Goal: Information Seeking & Learning: Find specific page/section

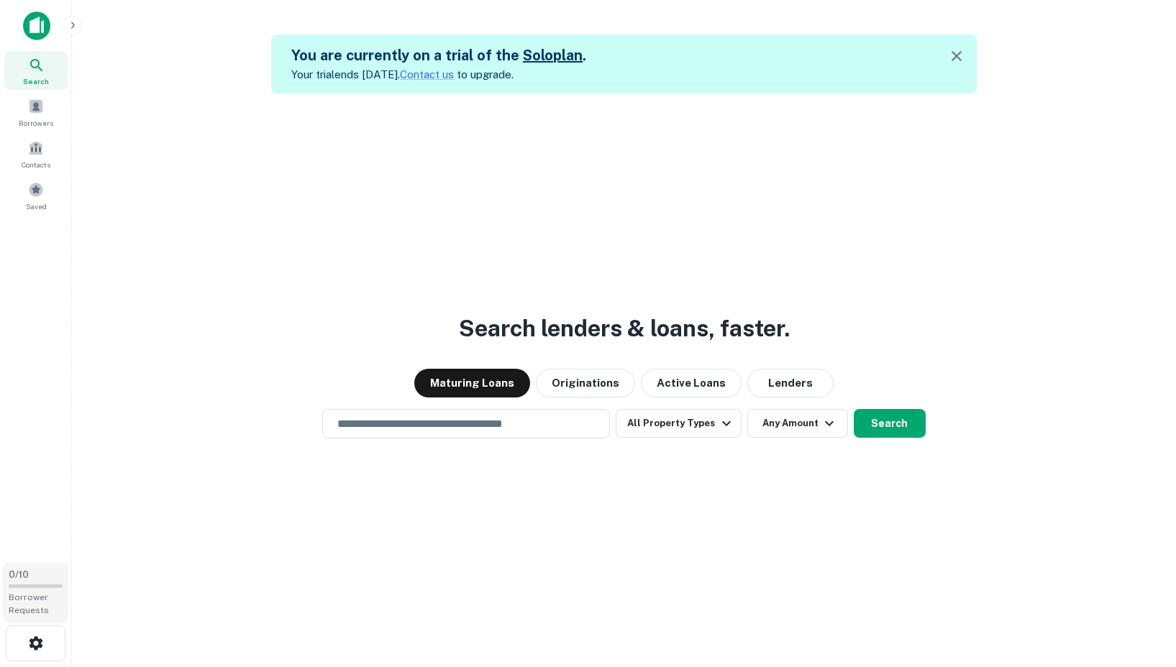
click at [30, 582] on div "0 / 10 Borrower Requests" at bounding box center [35, 593] width 65 height 60
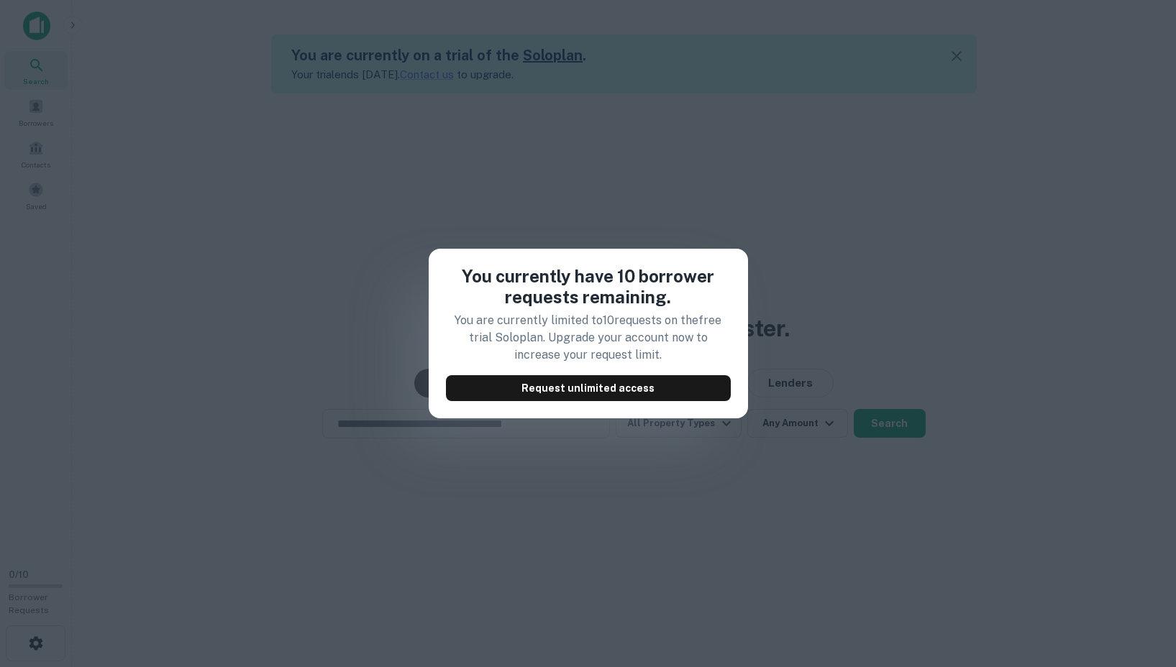
click at [667, 454] on div "You currently have 10 borrower requests remaining. You are currently limited to…" at bounding box center [588, 333] width 1176 height 667
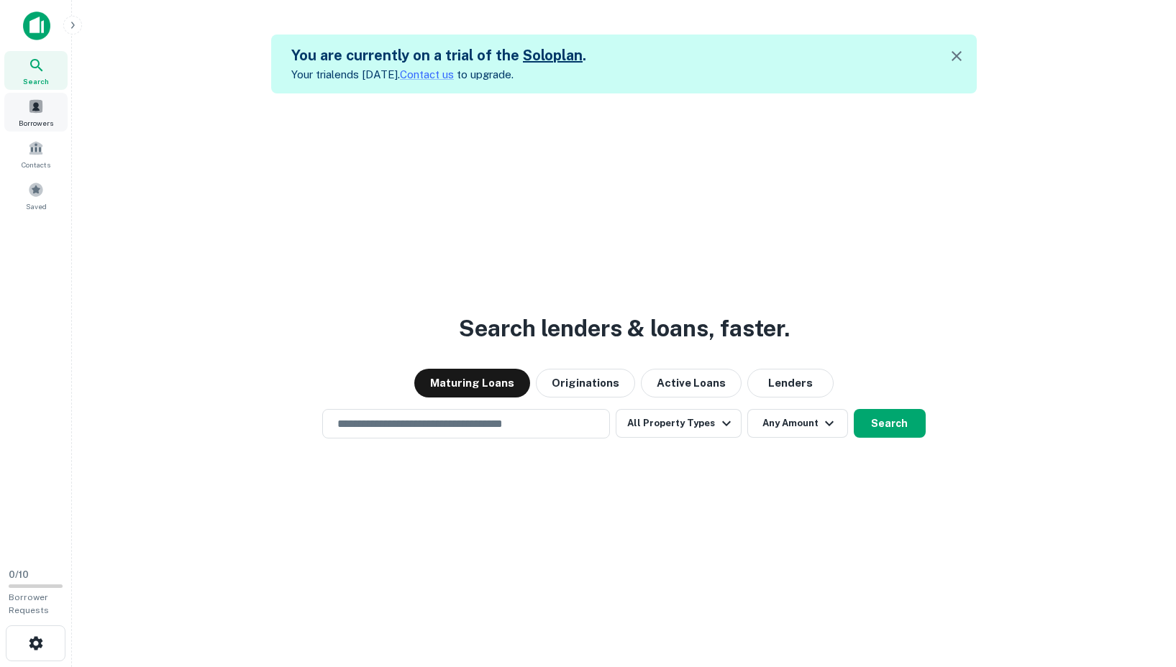
click at [40, 109] on span at bounding box center [36, 107] width 16 height 16
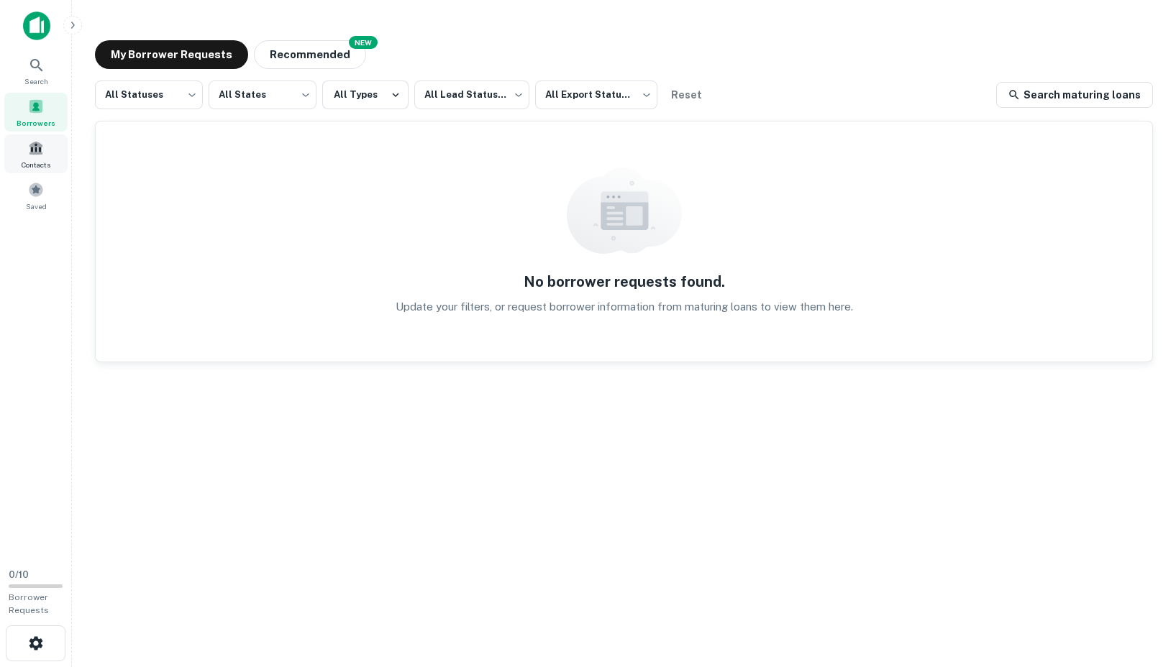
click at [34, 156] on div "Contacts" at bounding box center [35, 153] width 63 height 39
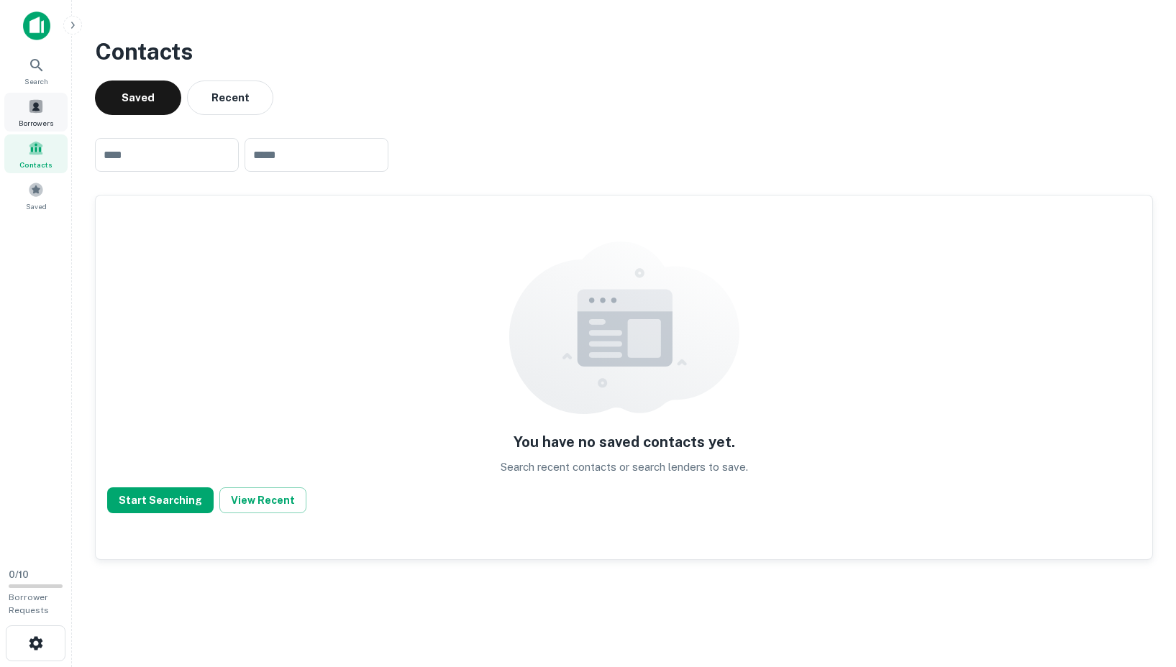
click at [40, 111] on span at bounding box center [36, 107] width 16 height 16
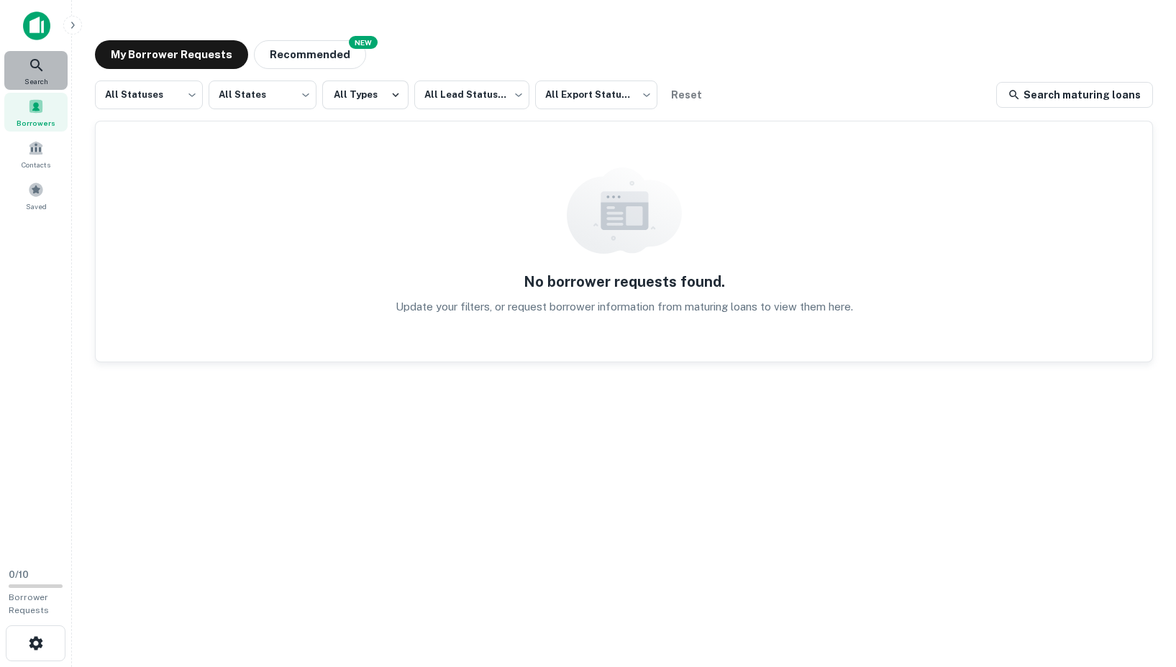
click at [40, 58] on icon at bounding box center [36, 65] width 17 height 17
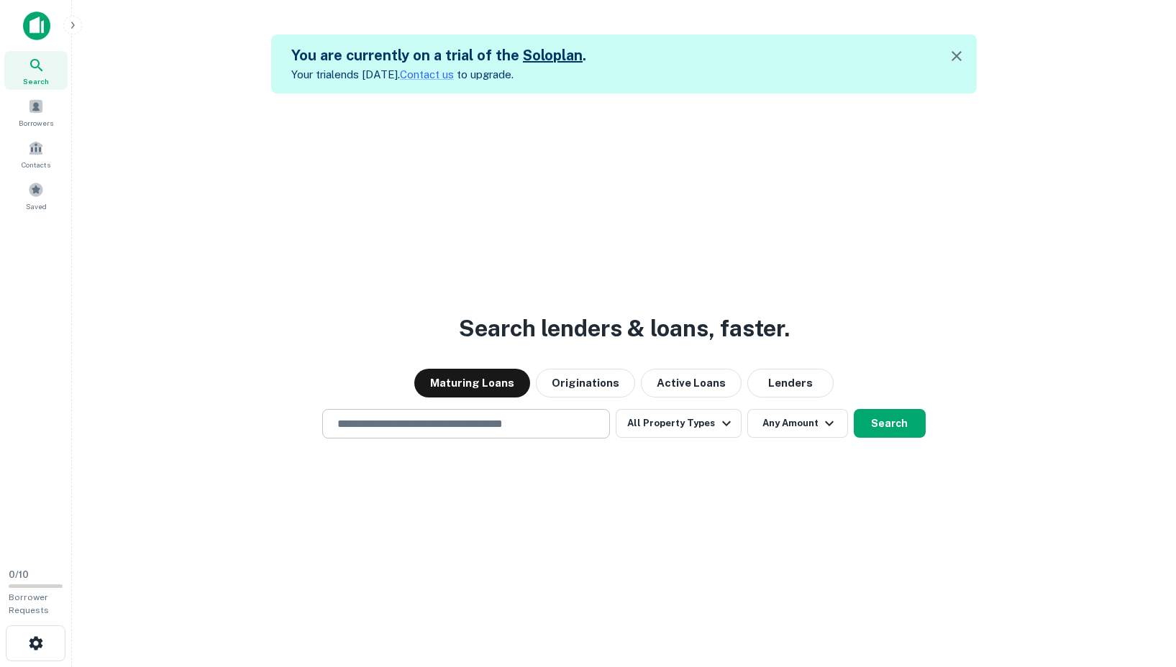
click at [475, 418] on input "text" at bounding box center [466, 424] width 275 height 17
click at [438, 421] on input "text" at bounding box center [466, 424] width 275 height 17
paste input "**********"
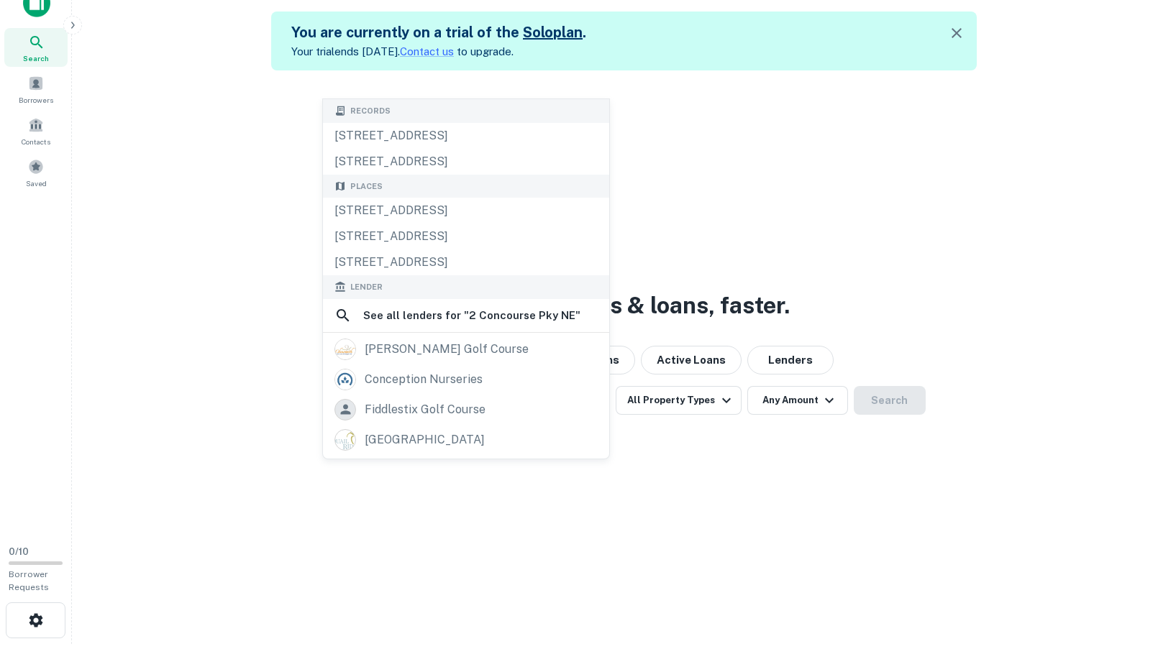
scroll to position [22, 0]
click at [442, 213] on div "[STREET_ADDRESS]" at bounding box center [466, 211] width 286 height 26
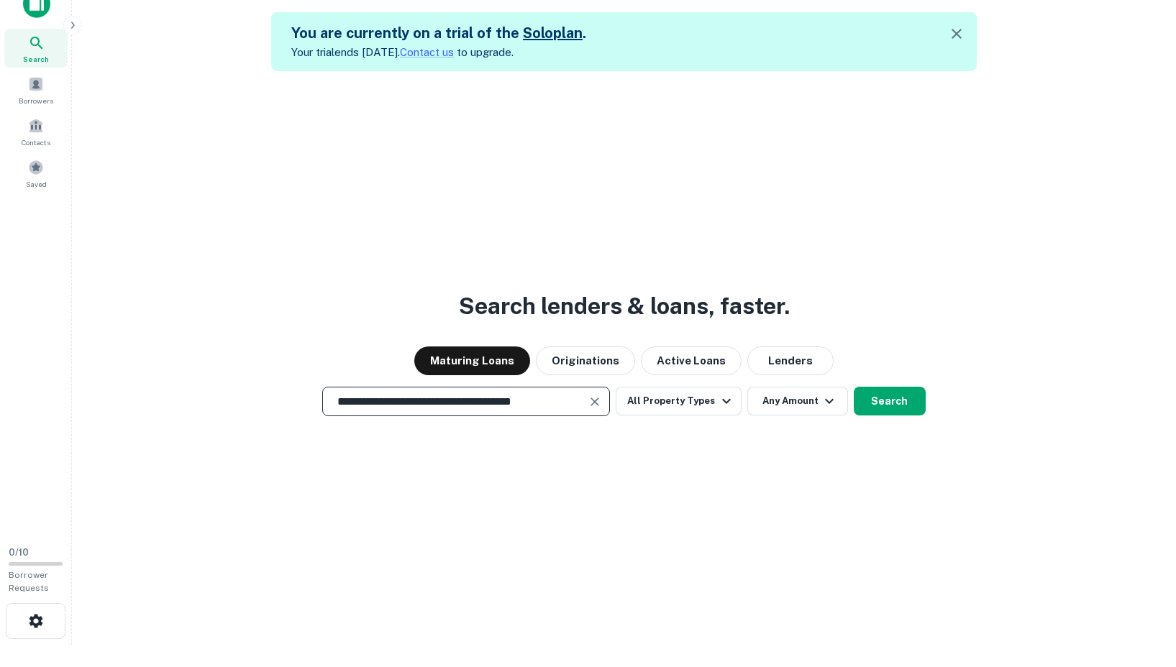
type input "**********"
click at [900, 405] on button "Search" at bounding box center [890, 401] width 72 height 29
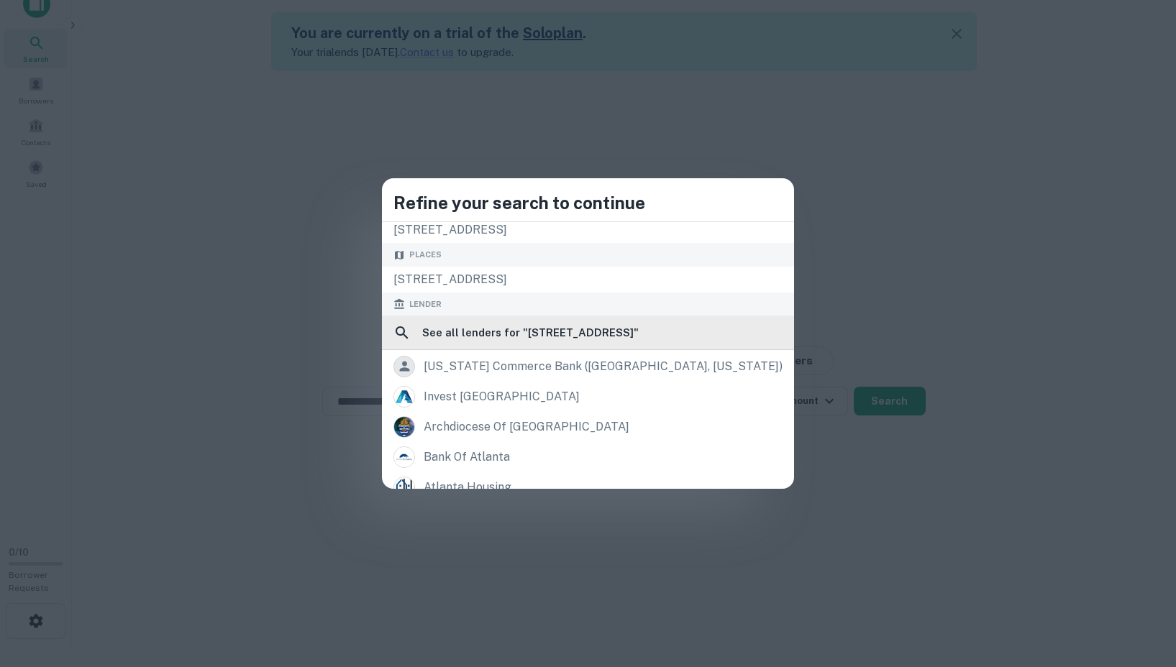
scroll to position [0, 0]
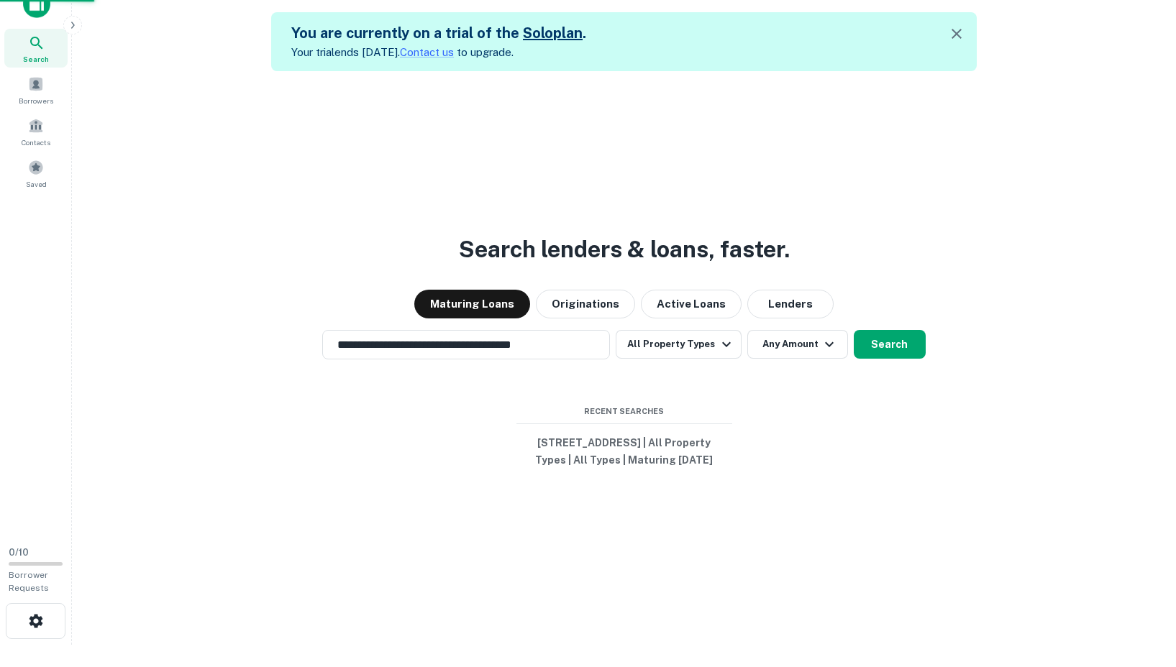
click at [504, 257] on div "[STREET_ADDRESS]" at bounding box center [588, 258] width 412 height 26
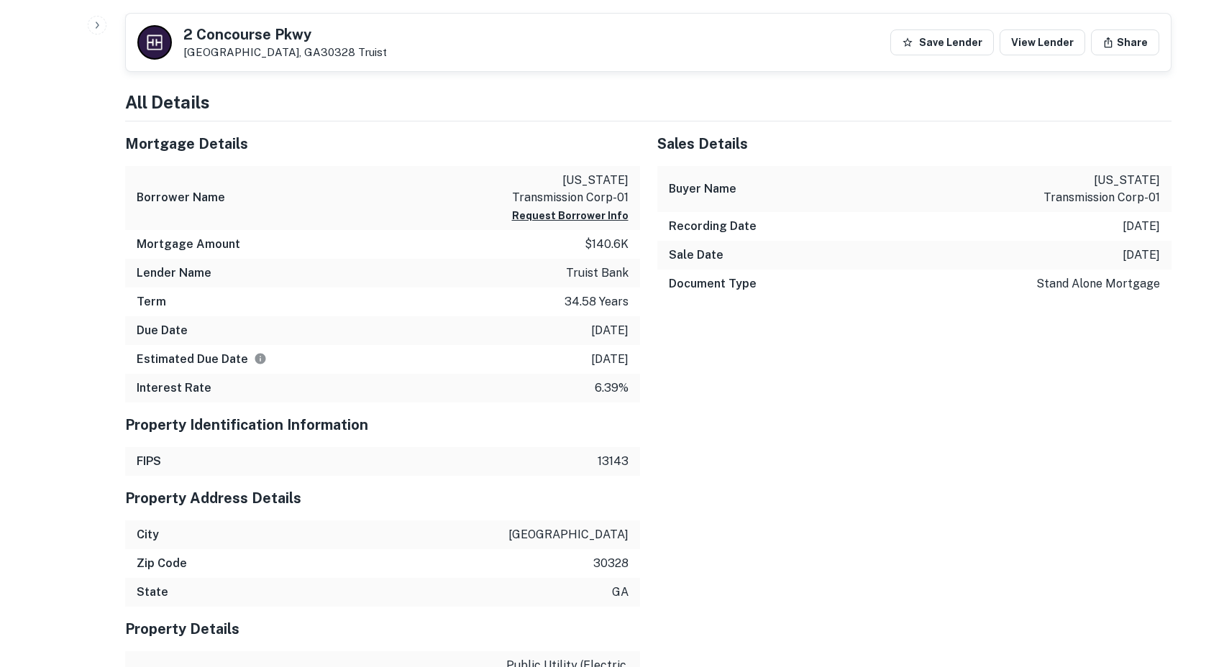
scroll to position [721, 0]
